Goal: Information Seeking & Learning: Find specific fact

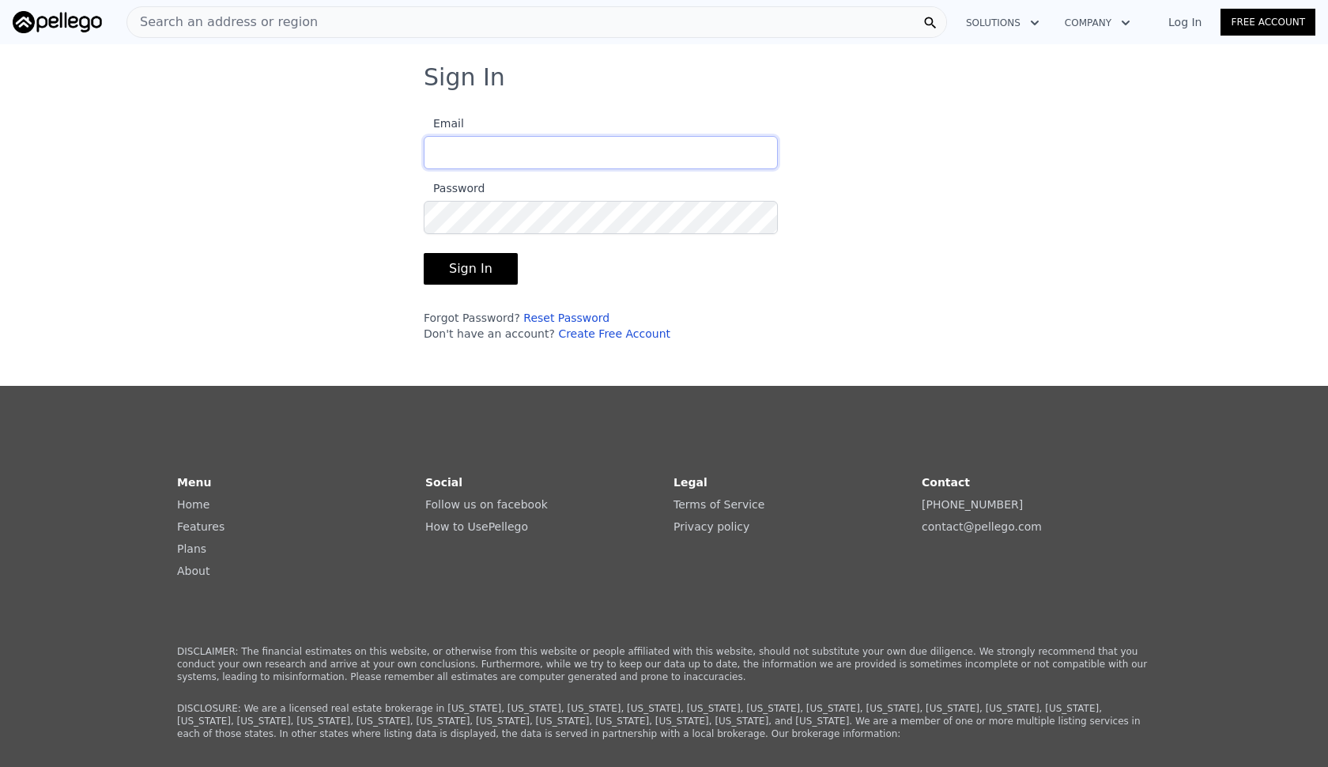
type input "[EMAIL_ADDRESS][DOMAIN_NAME]"
click at [484, 269] on button "Sign In" at bounding box center [471, 269] width 94 height 32
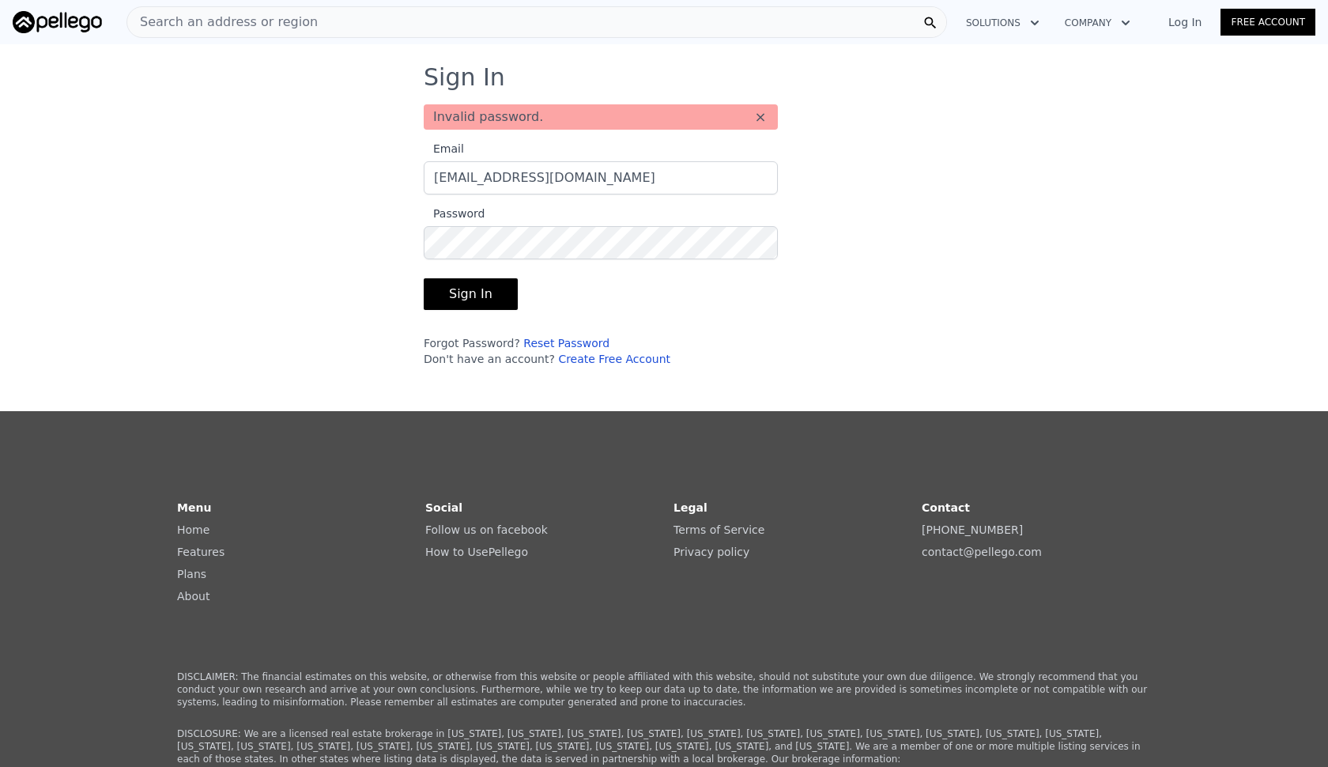
click at [448, 296] on button "Sign In" at bounding box center [471, 294] width 94 height 32
click at [529, 345] on link "Reset Password" at bounding box center [566, 343] width 86 height 13
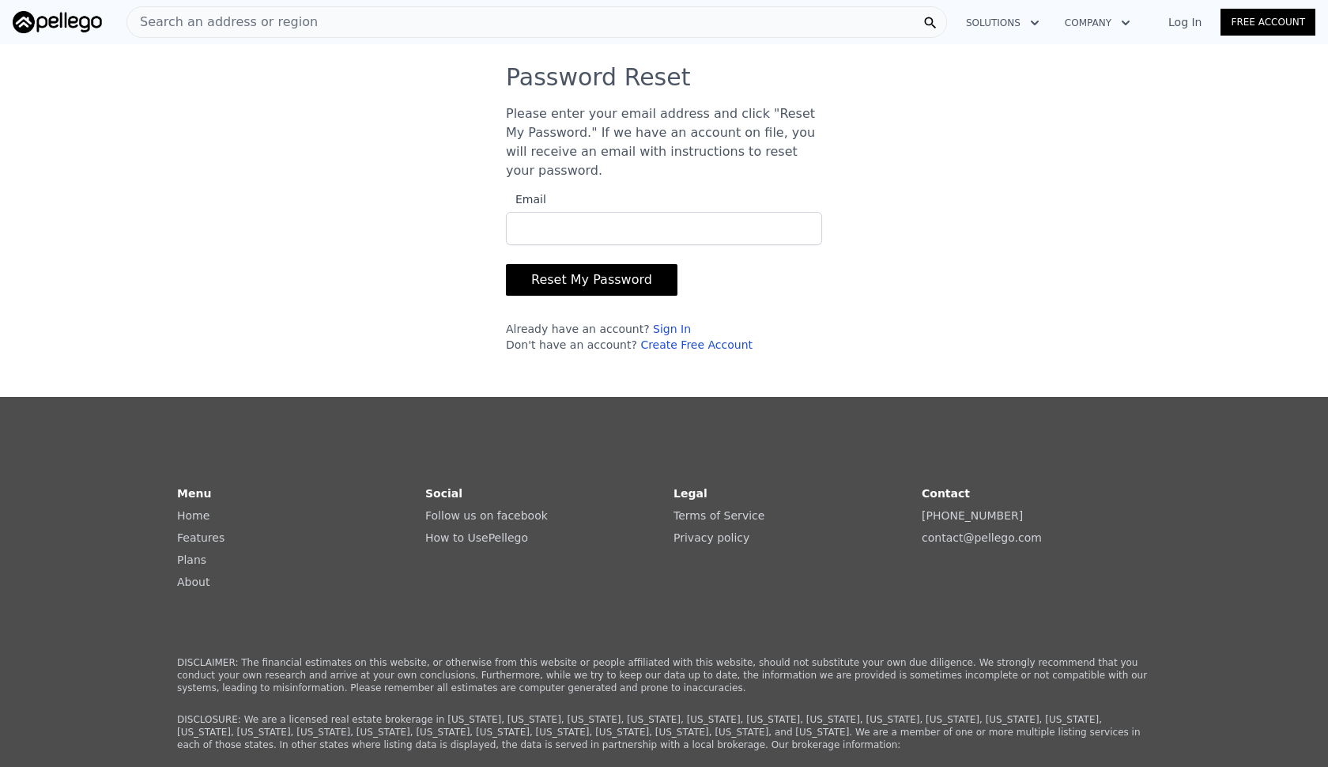
click at [541, 278] on button "Reset My Password" at bounding box center [592, 280] width 172 height 32
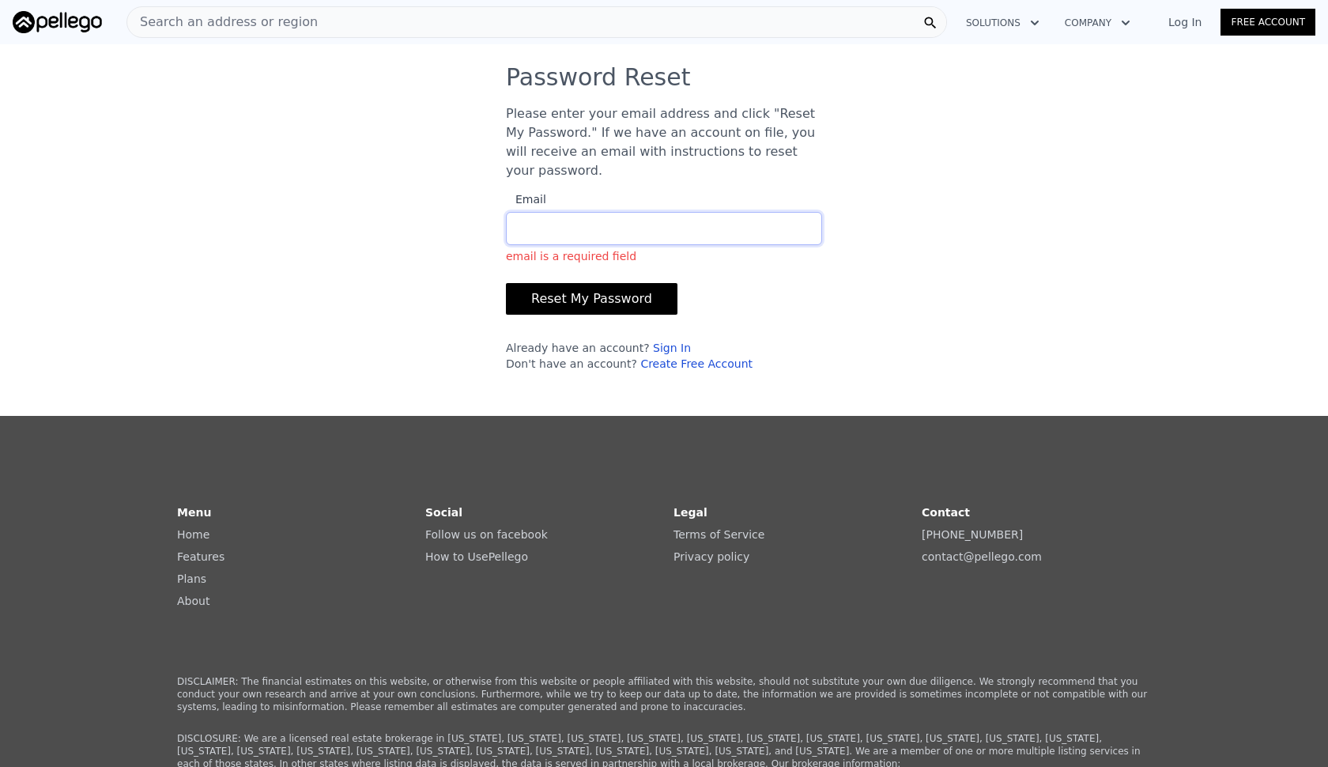
click at [529, 228] on input "Email email is a required field" at bounding box center [664, 228] width 316 height 33
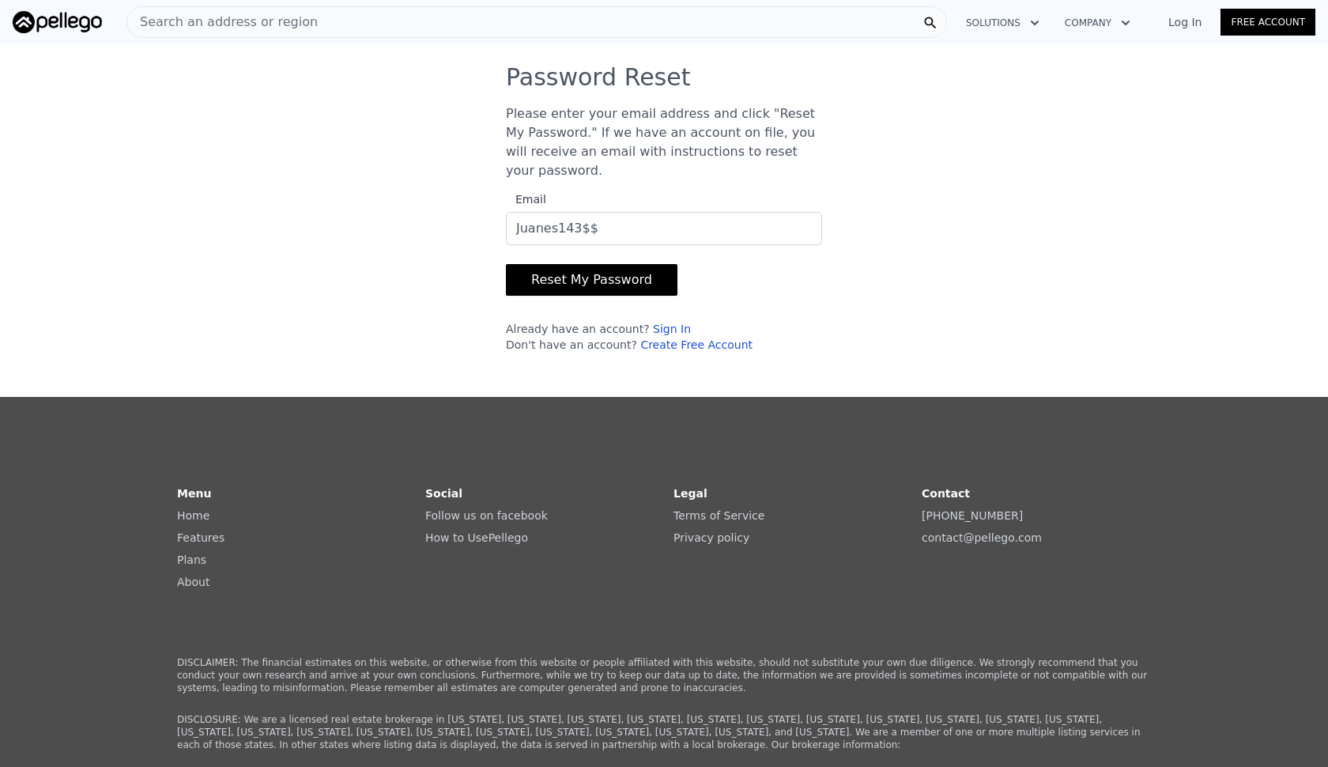
click at [537, 289] on button "Reset My Password" at bounding box center [592, 280] width 172 height 32
drag, startPoint x: 587, startPoint y: 232, endPoint x: 495, endPoint y: 232, distance: 92.5
click at [495, 232] on div "Password Reset Please enter your email address and click "Reset My Password." I…" at bounding box center [664, 214] width 354 height 302
click at [662, 228] on input "Juanes143$$" at bounding box center [664, 228] width 316 height 33
type input "J"
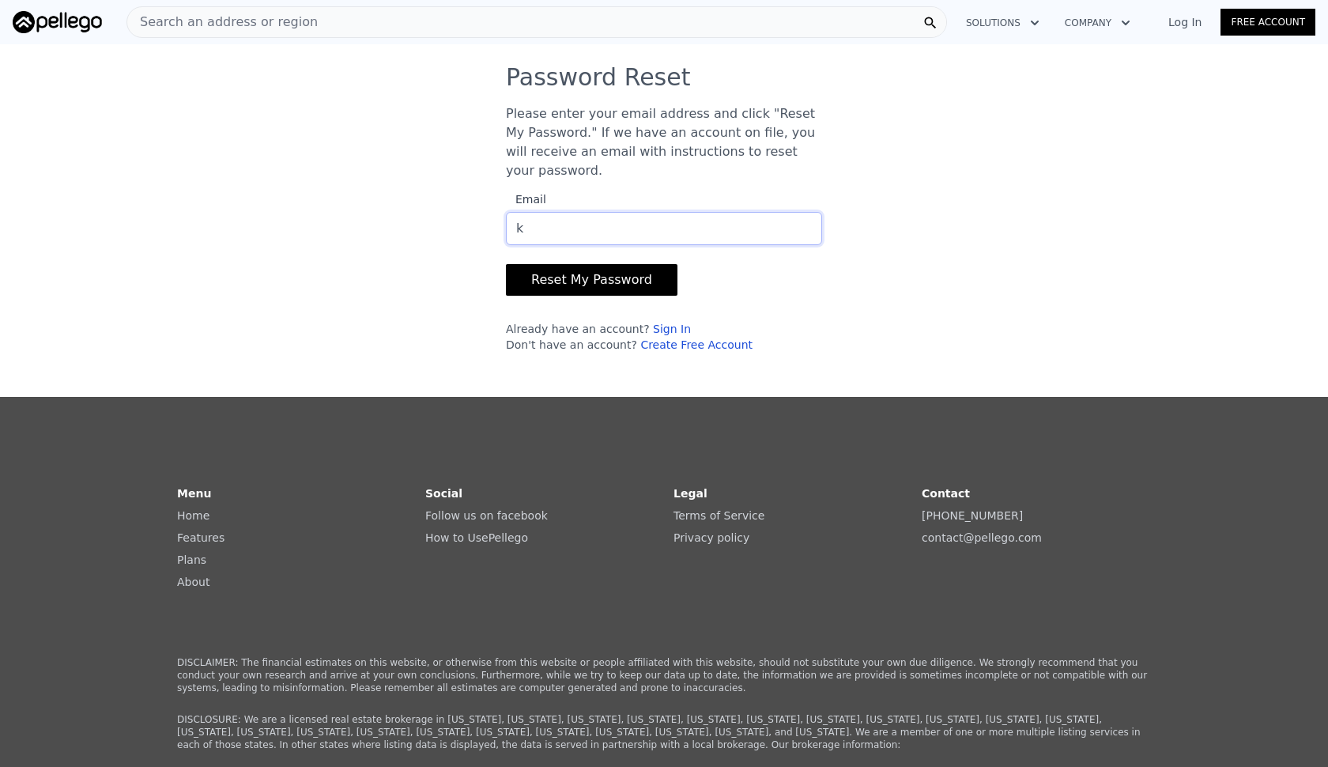
type input "kh"
type input "[EMAIL_ADDRESS][DOMAIN_NAME]"
click at [616, 280] on button "Reset My Password" at bounding box center [592, 280] width 172 height 32
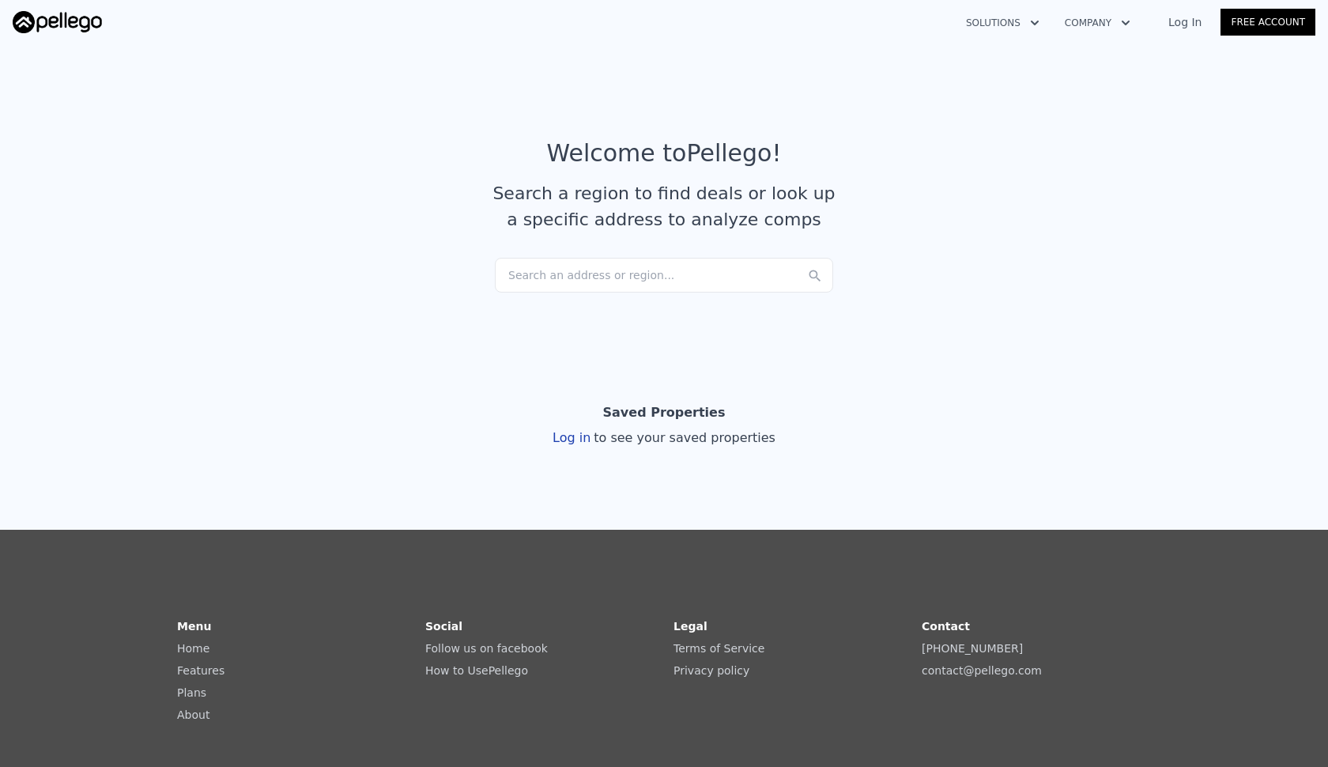
click at [502, 274] on div "Search an address or region..." at bounding box center [664, 275] width 338 height 35
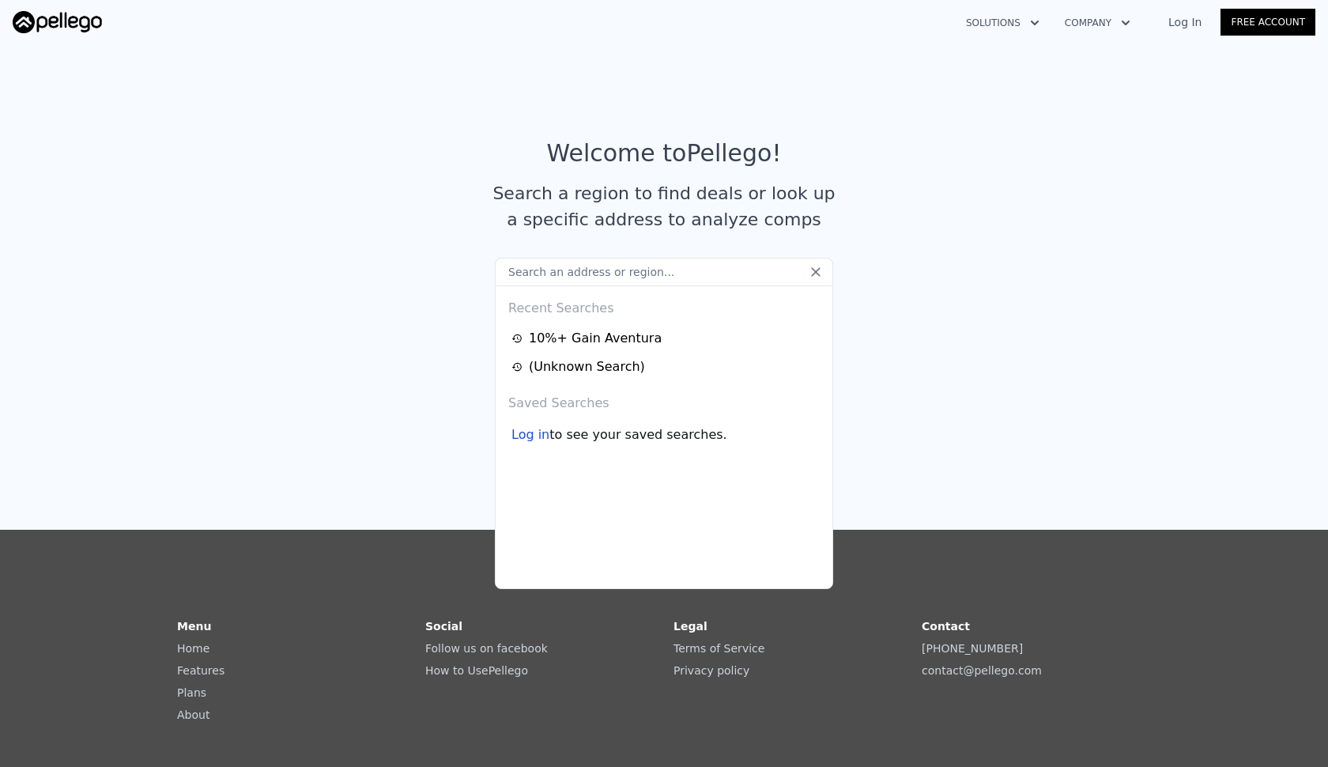
click at [502, 274] on input "text" at bounding box center [664, 272] width 338 height 28
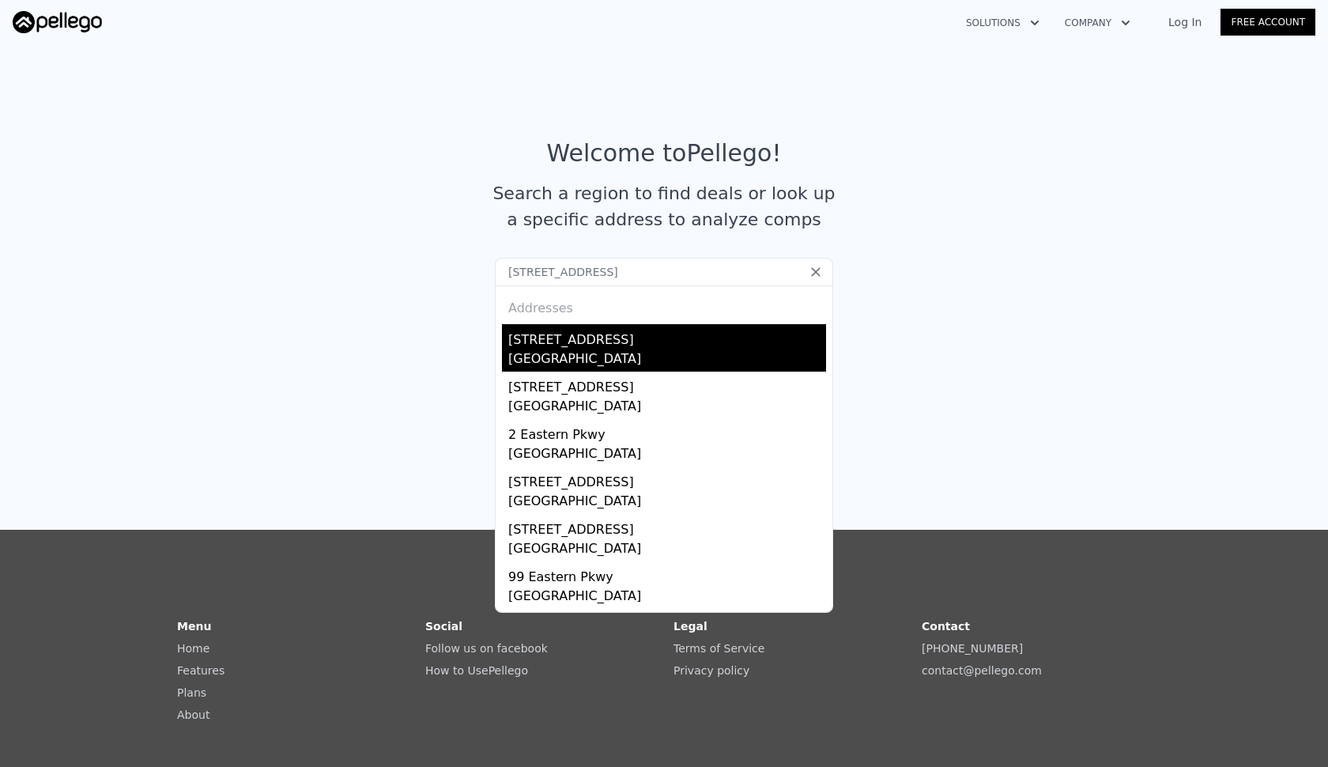
type input "[STREET_ADDRESS]"
click at [524, 334] on div "[STREET_ADDRESS]" at bounding box center [667, 336] width 318 height 25
